Goal: Transaction & Acquisition: Purchase product/service

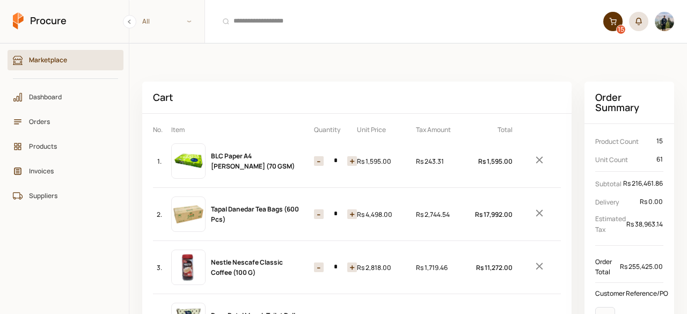
click at [318, 215] on button "-" at bounding box center [319, 214] width 10 height 10
type input "*"
click at [318, 215] on button "-" at bounding box center [319, 214] width 10 height 10
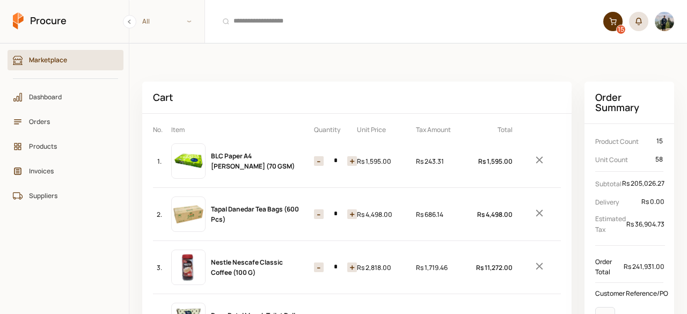
click at [318, 215] on button "-" at bounding box center [319, 214] width 10 height 10
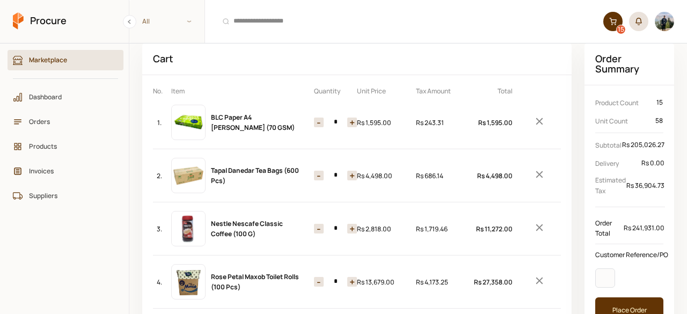
scroll to position [40, 0]
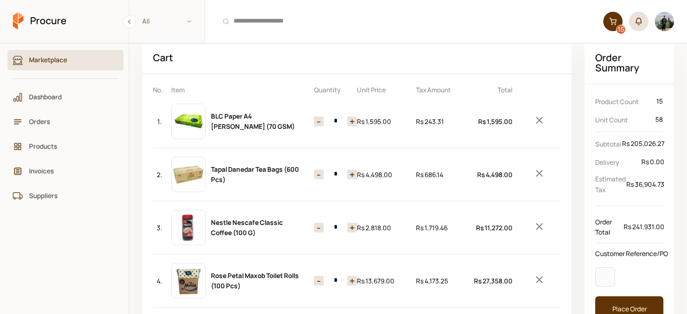
click at [317, 226] on button "-" at bounding box center [319, 228] width 10 height 10
type input "*"
click at [317, 226] on button "-" at bounding box center [319, 228] width 10 height 10
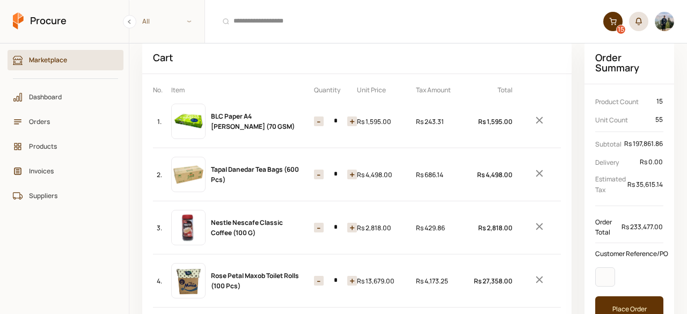
click at [317, 226] on button "-" at bounding box center [319, 228] width 10 height 10
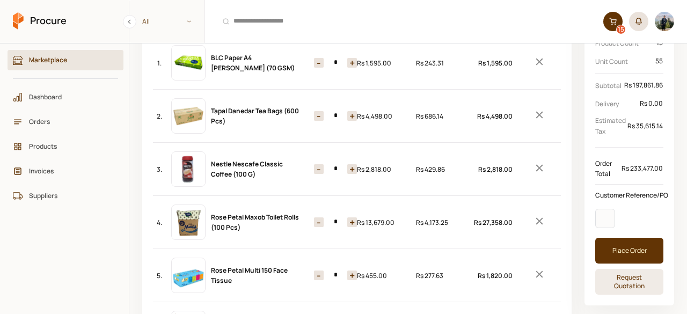
scroll to position [101, 0]
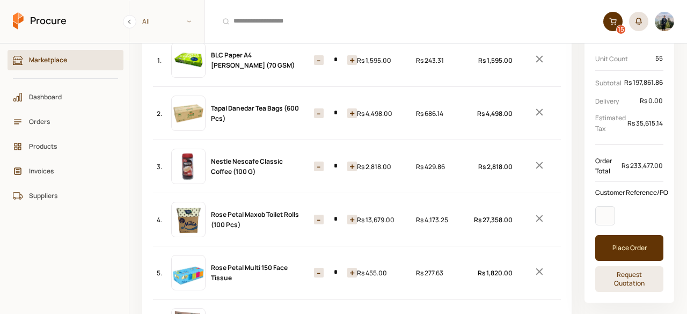
click at [319, 216] on button "-" at bounding box center [319, 220] width 10 height 10
type input "*"
click at [319, 216] on button "-" at bounding box center [319, 220] width 10 height 10
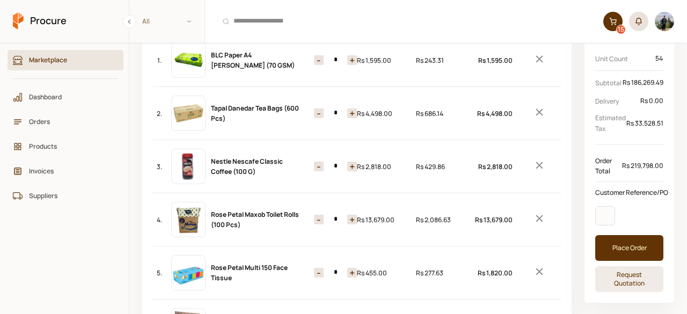
click at [322, 272] on button "-" at bounding box center [319, 273] width 10 height 10
type input "*"
click at [322, 272] on button "-" at bounding box center [319, 273] width 10 height 10
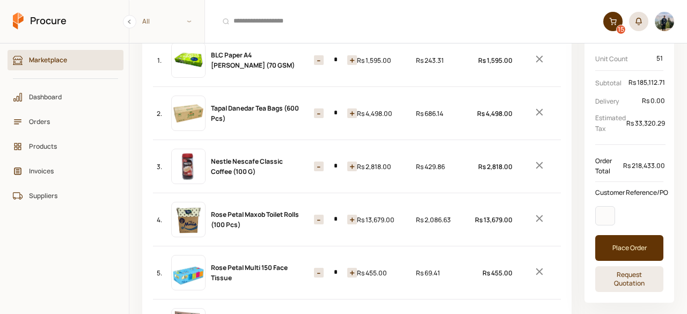
click at [322, 272] on button "-" at bounding box center [319, 273] width 10 height 10
click at [318, 221] on button "-" at bounding box center [319, 220] width 10 height 10
click at [323, 166] on button "-" at bounding box center [319, 167] width 10 height 10
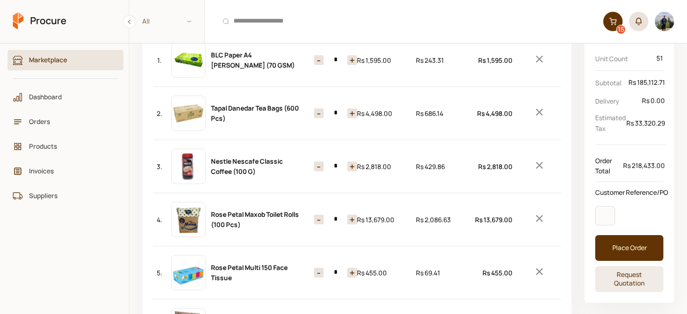
click at [321, 111] on button "-" at bounding box center [319, 113] width 10 height 10
click at [318, 58] on button "-" at bounding box center [319, 60] width 10 height 10
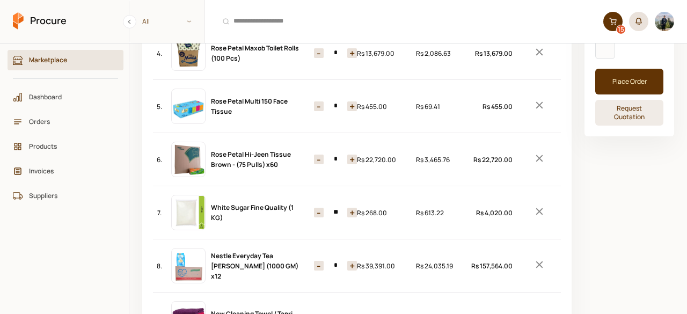
click at [330, 174] on div "6. Rose Petal Hi-Jeen Tissue Brown - (75 Pulls) x60 Quantity - * + Price Rs 22,…" at bounding box center [357, 159] width 408 height 53
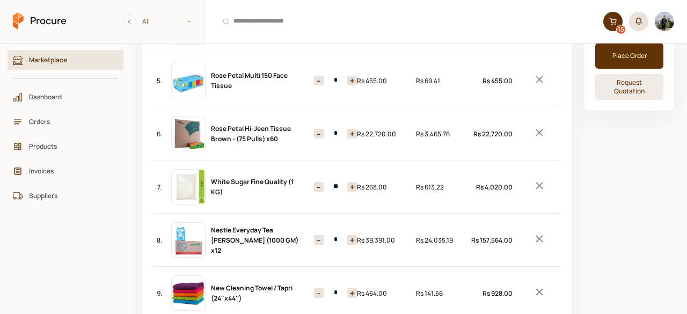
scroll to position [293, 0]
click at [318, 182] on button "-" at bounding box center [319, 187] width 10 height 10
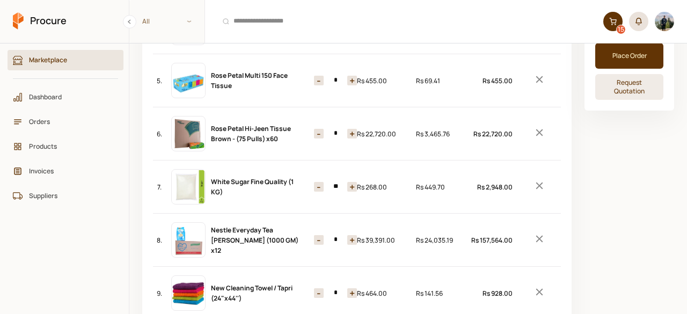
click at [318, 182] on button "-" at bounding box center [319, 187] width 10 height 10
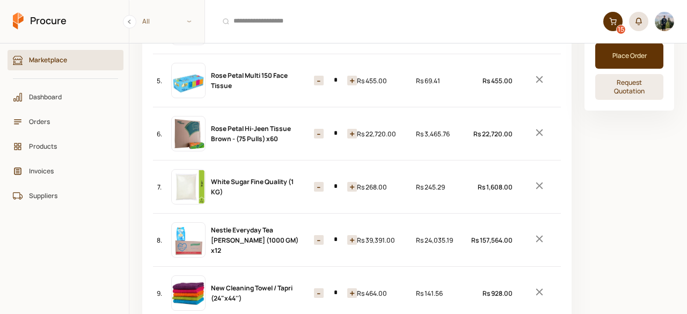
click at [318, 182] on button "-" at bounding box center [319, 187] width 10 height 10
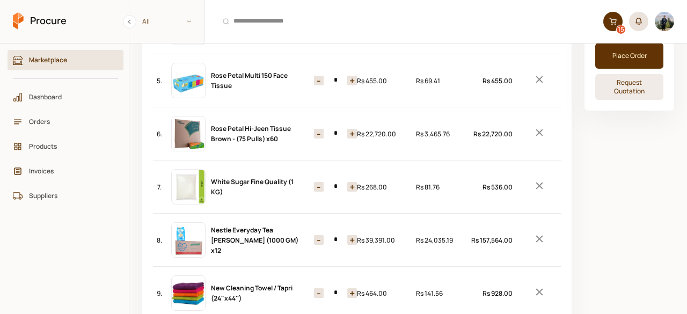
type input "*"
click at [318, 182] on button "-" at bounding box center [319, 187] width 10 height 10
click at [320, 237] on button "-" at bounding box center [319, 240] width 10 height 10
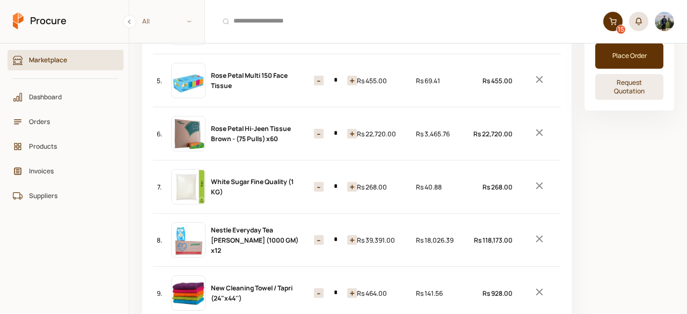
click at [320, 237] on button "-" at bounding box center [319, 240] width 10 height 10
type input "*"
click at [320, 237] on button "-" at bounding box center [319, 240] width 10 height 10
click at [316, 288] on button "-" at bounding box center [319, 293] width 10 height 10
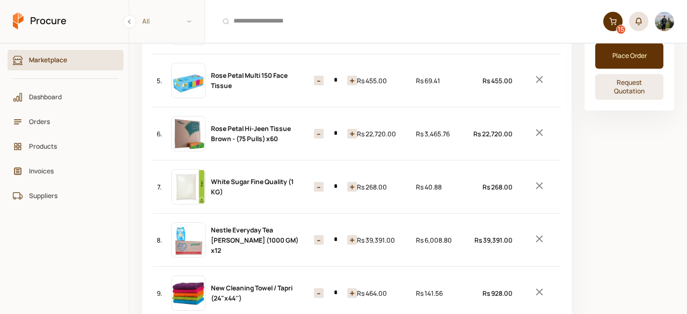
type input "*"
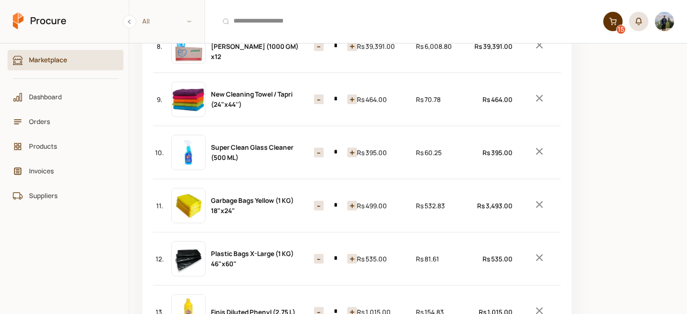
scroll to position [487, 0]
click at [321, 202] on button "-" at bounding box center [319, 205] width 10 height 10
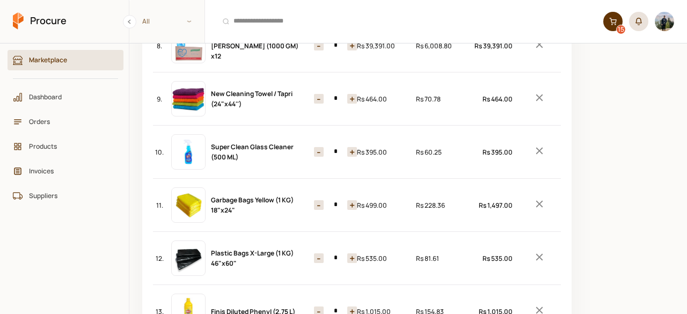
click at [321, 202] on button "-" at bounding box center [319, 205] width 10 height 10
type input "*"
click at [321, 202] on button "-" at bounding box center [319, 205] width 10 height 10
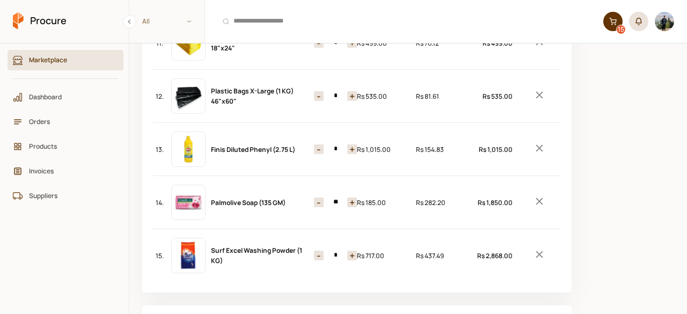
scroll to position [647, 0]
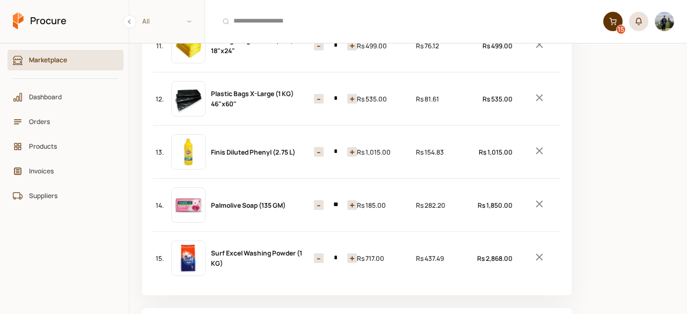
click at [319, 253] on button "-" at bounding box center [319, 258] width 10 height 10
type input "*"
click at [319, 253] on button "-" at bounding box center [319, 258] width 10 height 10
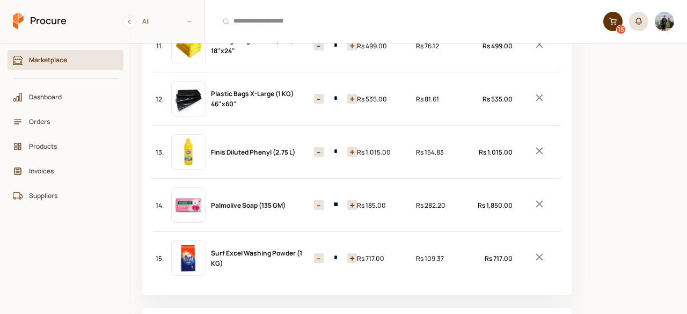
click at [319, 253] on button "-" at bounding box center [319, 258] width 10 height 10
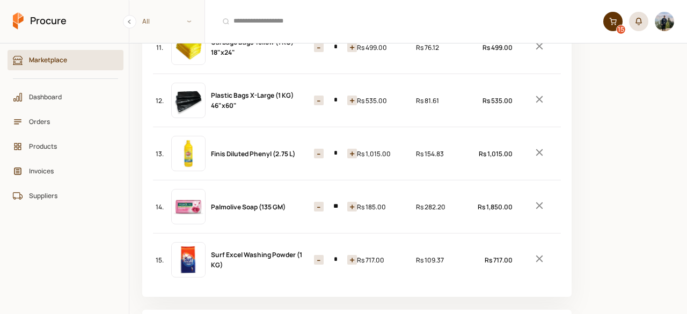
scroll to position [645, 0]
click at [317, 202] on button "-" at bounding box center [319, 207] width 10 height 10
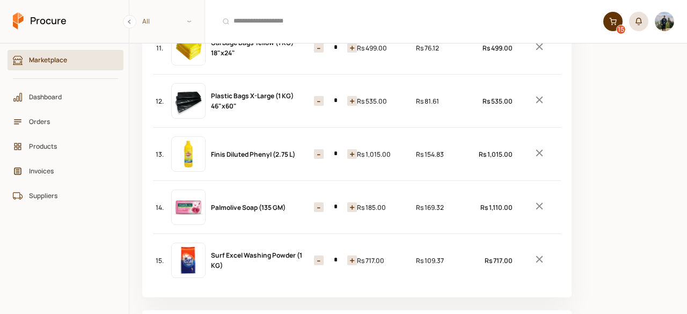
click at [317, 202] on button "-" at bounding box center [319, 207] width 10 height 10
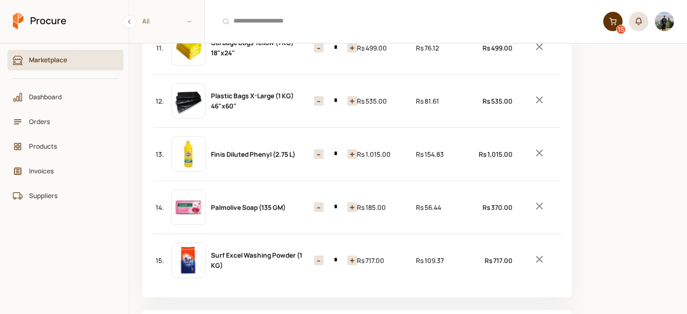
type input "*"
click at [317, 202] on button "-" at bounding box center [319, 207] width 10 height 10
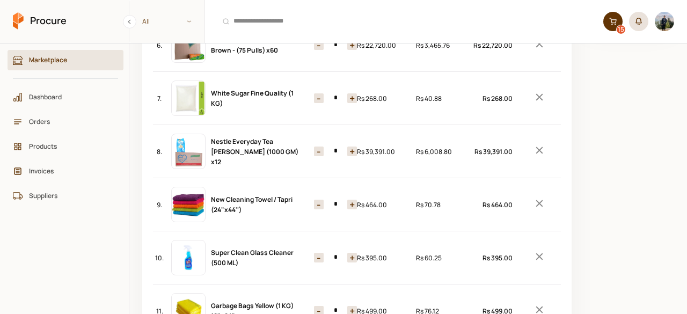
scroll to position [381, 0]
click at [649, 222] on aside "Order Summary Product Count 15 Unit Count 15 Subtotal Rs 75,622.03 Delivery Rs …" at bounding box center [630, 205] width 90 height 1011
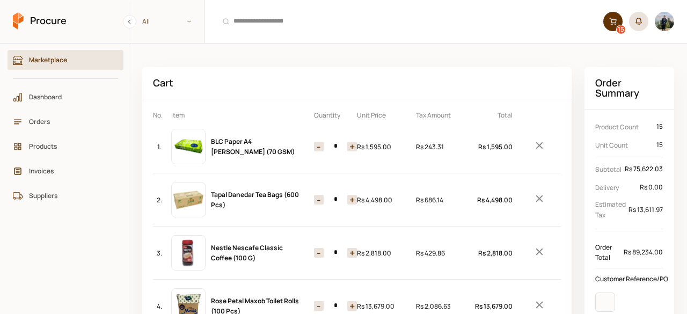
scroll to position [0, 0]
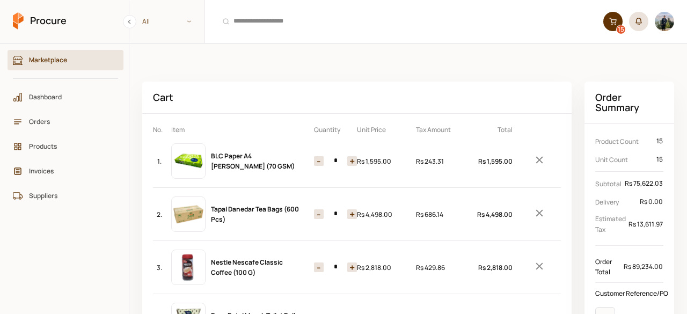
click at [537, 158] on icon "Remove Item" at bounding box center [540, 160] width 12 height 12
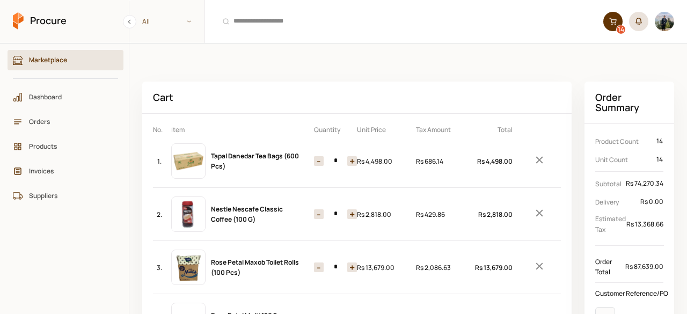
click at [350, 162] on button "+" at bounding box center [352, 161] width 10 height 10
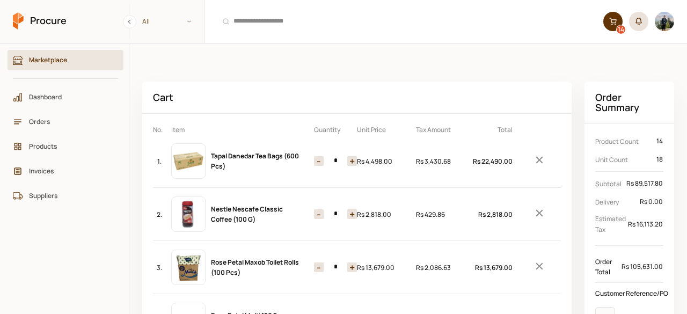
type input "*"
click at [351, 212] on button "+" at bounding box center [352, 214] width 10 height 10
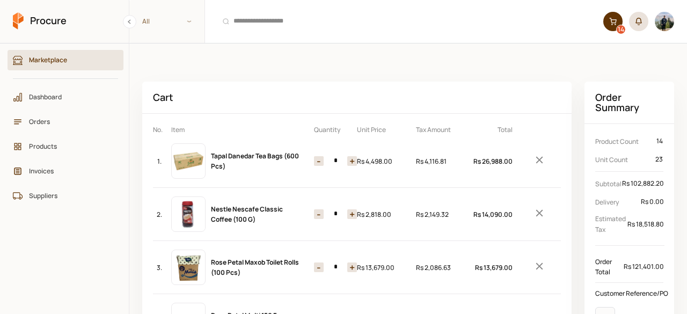
click at [351, 212] on button "+" at bounding box center [352, 214] width 10 height 10
type input "*"
click at [353, 266] on button "+" at bounding box center [352, 268] width 10 height 10
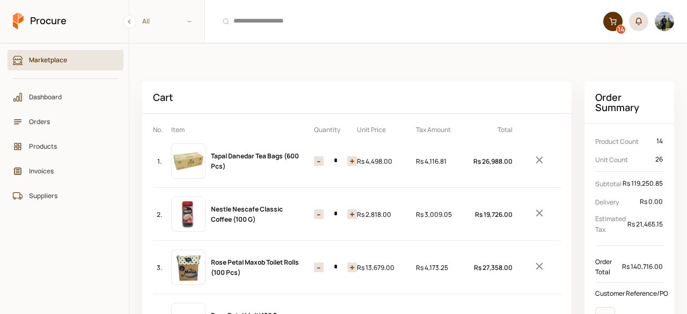
type input "*"
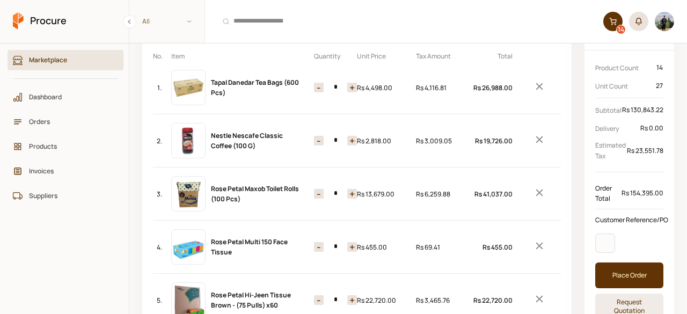
scroll to position [75, 0]
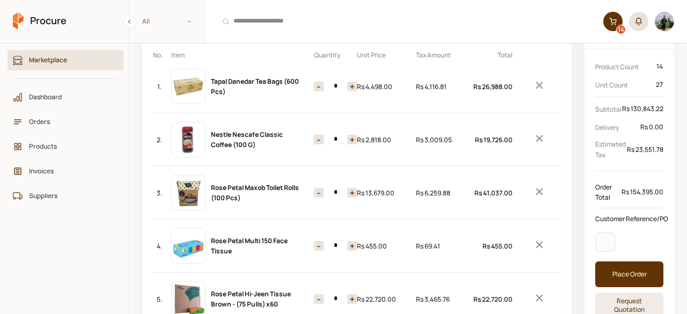
click at [353, 249] on button "+" at bounding box center [352, 246] width 10 height 10
click at [320, 242] on button "-" at bounding box center [319, 246] width 10 height 10
type input "*"
click at [320, 242] on button "-" at bounding box center [319, 246] width 10 height 10
click at [535, 242] on icon "Remove Item" at bounding box center [540, 245] width 12 height 12
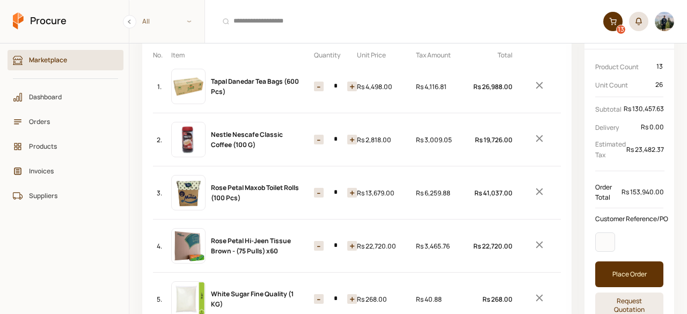
scroll to position [112, 0]
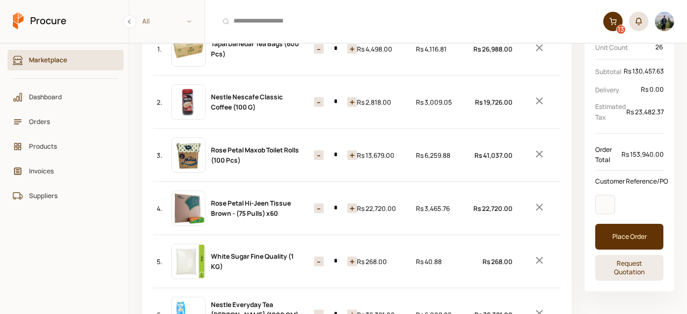
click at [352, 207] on button "+" at bounding box center [352, 208] width 10 height 10
type input "*"
click at [350, 261] on button "+" at bounding box center [352, 262] width 10 height 10
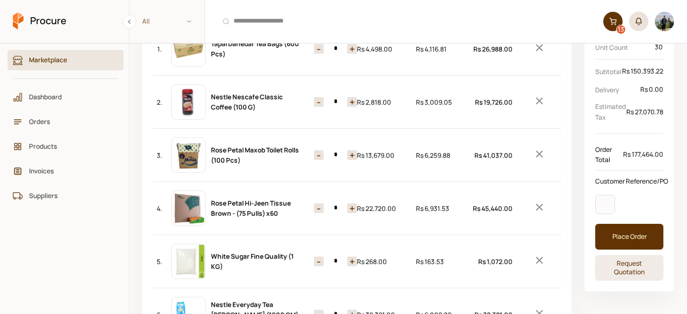
click at [350, 261] on button "+" at bounding box center [352, 262] width 10 height 10
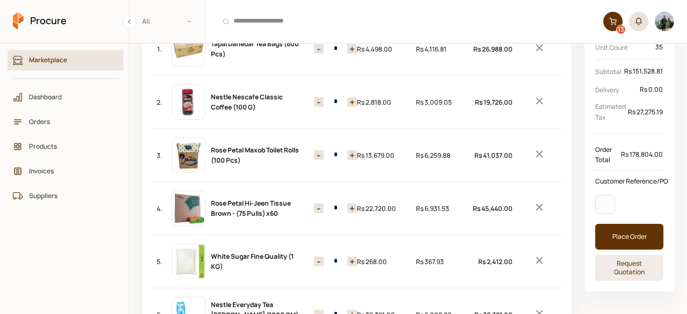
click at [350, 261] on button "+" at bounding box center [352, 262] width 10 height 10
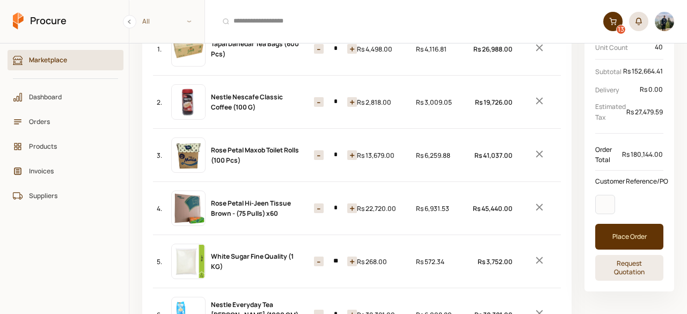
click at [350, 261] on button "+" at bounding box center [352, 262] width 10 height 10
type input "**"
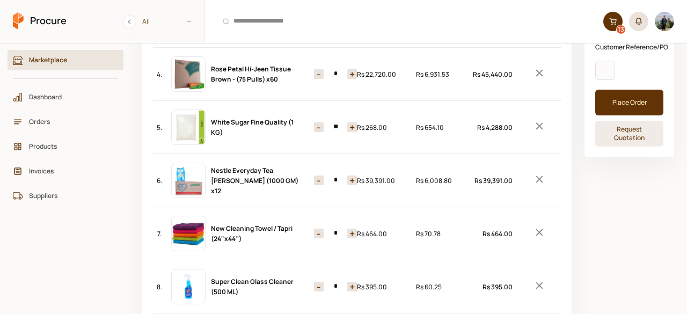
scroll to position [247, 0]
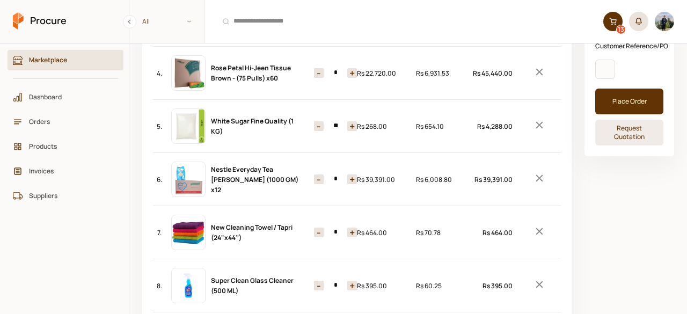
click at [540, 225] on icon "Remove Item" at bounding box center [540, 231] width 12 height 12
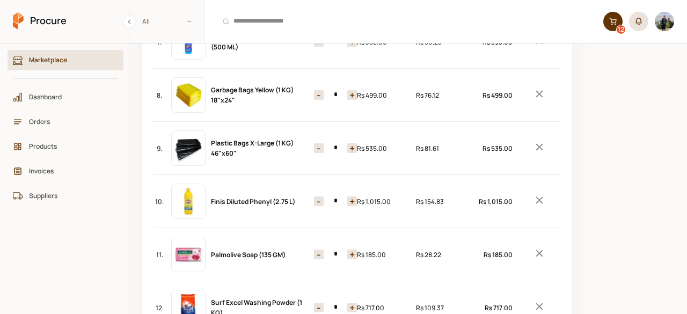
scroll to position [440, 0]
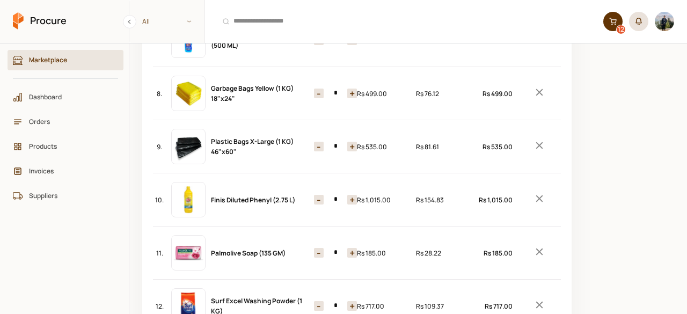
click at [351, 248] on button "+" at bounding box center [352, 253] width 10 height 10
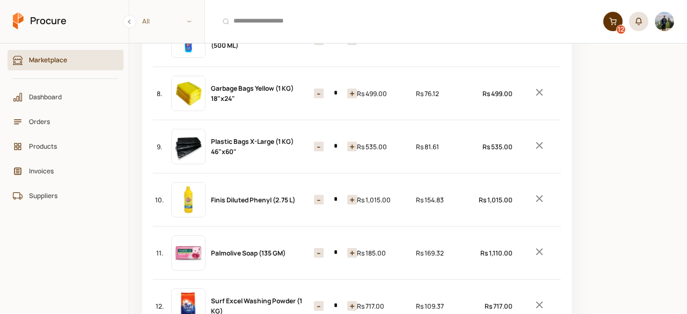
click at [351, 248] on button "+" at bounding box center [352, 253] width 10 height 10
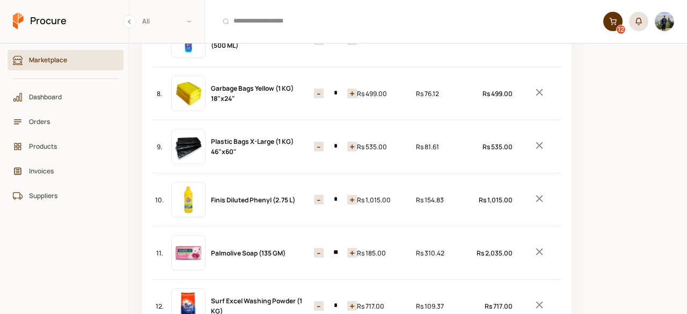
click at [351, 248] on button "+" at bounding box center [352, 253] width 10 height 10
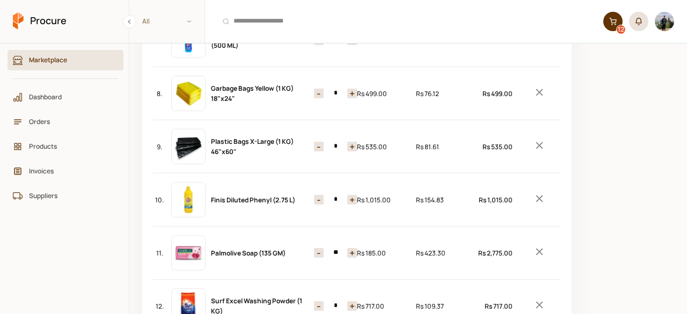
type input "**"
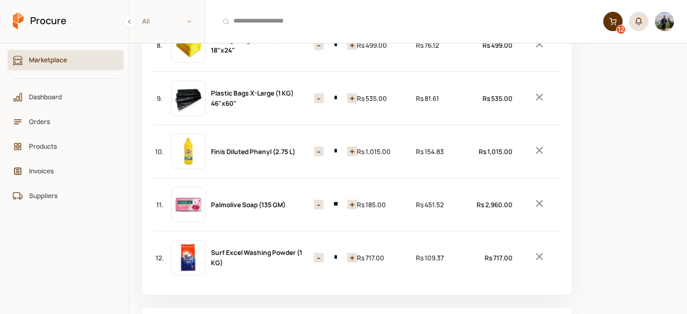
scroll to position [489, 0]
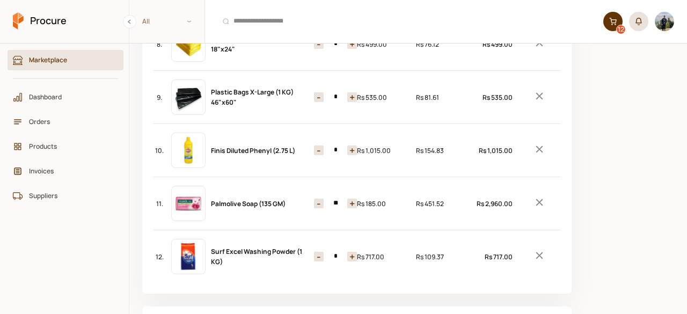
click at [539, 250] on icon "Remove Item" at bounding box center [540, 256] width 12 height 12
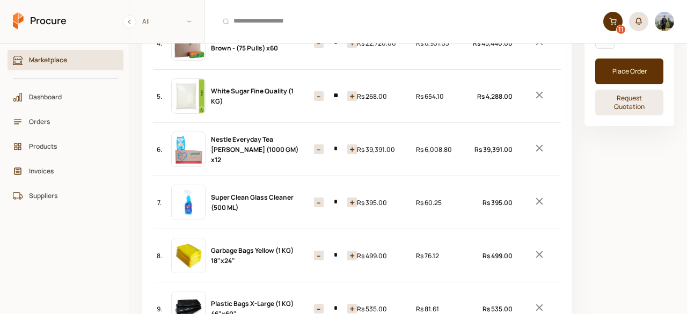
scroll to position [270, 0]
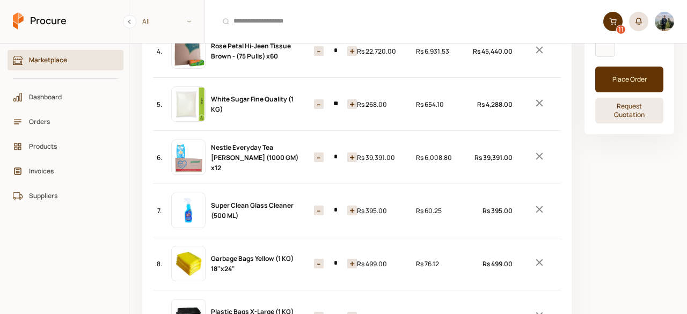
click at [347, 155] on button "+" at bounding box center [352, 157] width 10 height 10
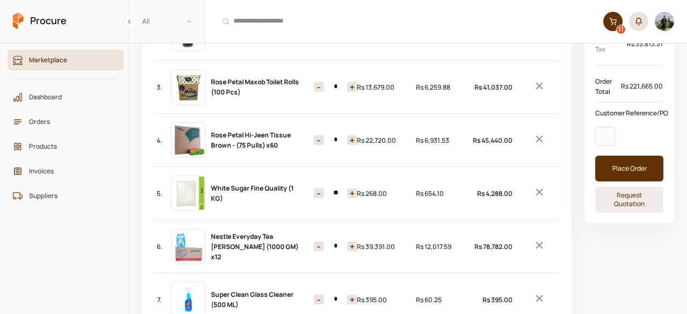
scroll to position [180, 0]
click at [347, 245] on button "+" at bounding box center [352, 247] width 10 height 10
type input "*"
click at [315, 140] on button "-" at bounding box center [319, 141] width 10 height 10
type input "*"
